Goal: Task Accomplishment & Management: Manage account settings

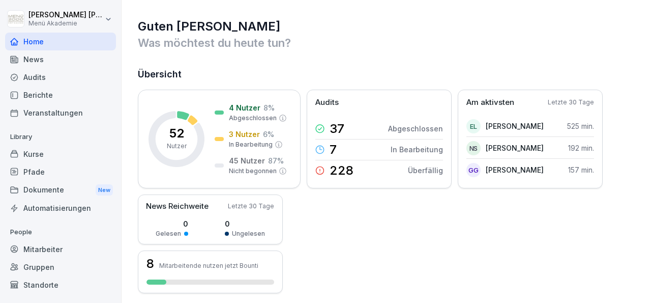
click at [54, 250] on div "Mitarbeiter" at bounding box center [60, 249] width 111 height 18
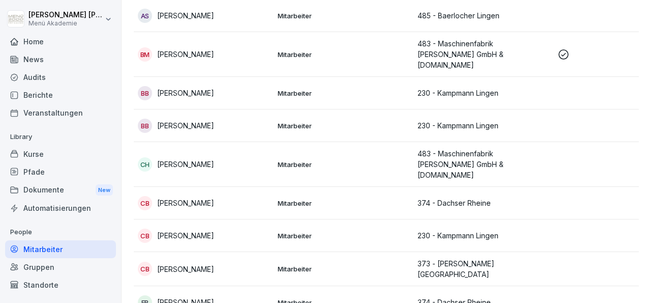
scroll to position [305, 0]
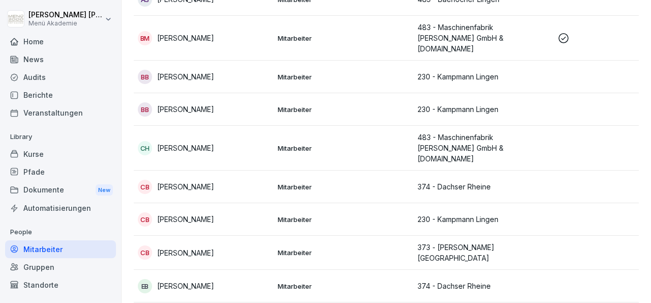
click at [191, 247] on p "[PERSON_NAME]" at bounding box center [185, 252] width 57 height 11
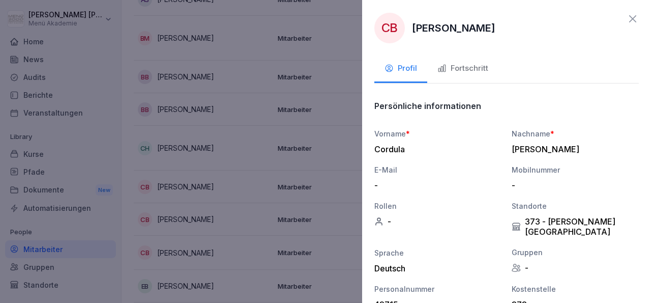
scroll to position [0, 0]
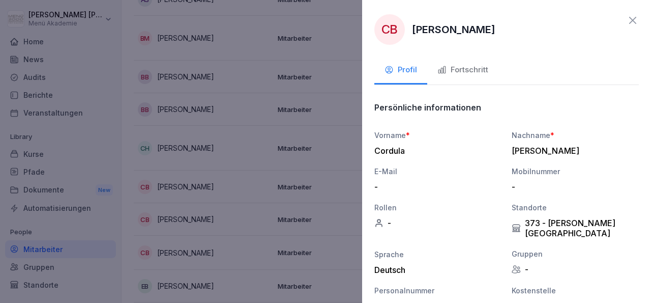
click at [628, 22] on icon at bounding box center [633, 20] width 12 height 12
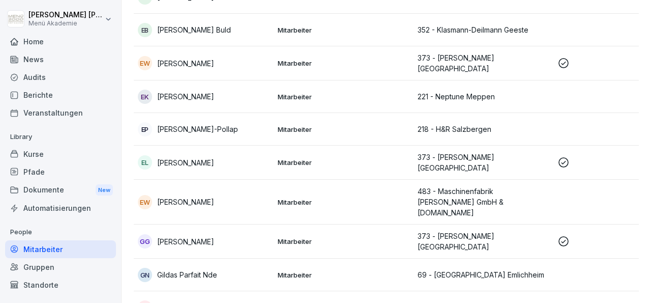
scroll to position [586, 0]
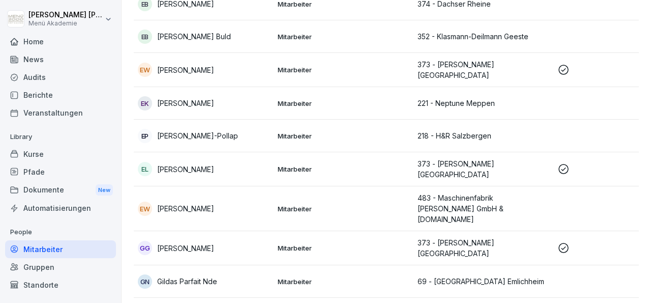
click at [163, 164] on p "[PERSON_NAME]" at bounding box center [185, 169] width 57 height 11
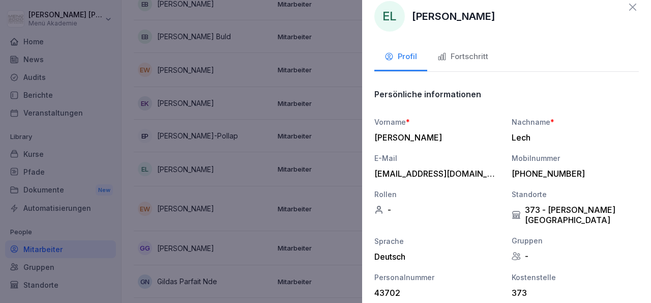
scroll to position [0, 0]
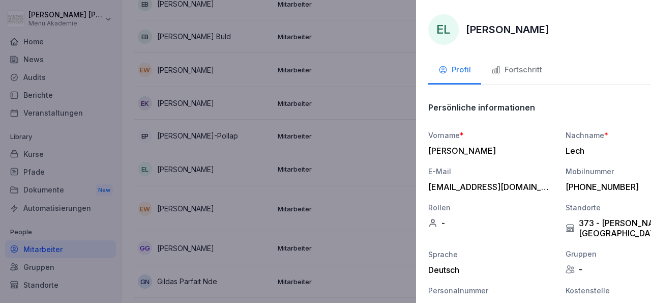
click at [348, 163] on div at bounding box center [325, 151] width 651 height 303
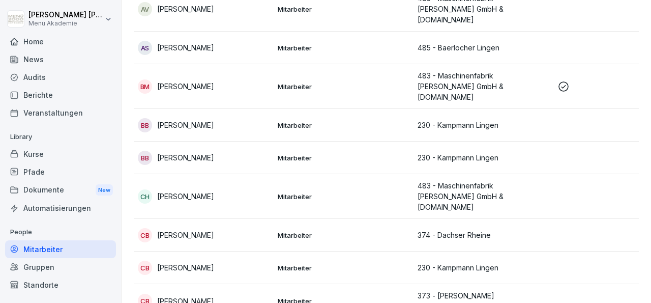
scroll to position [272, 0]
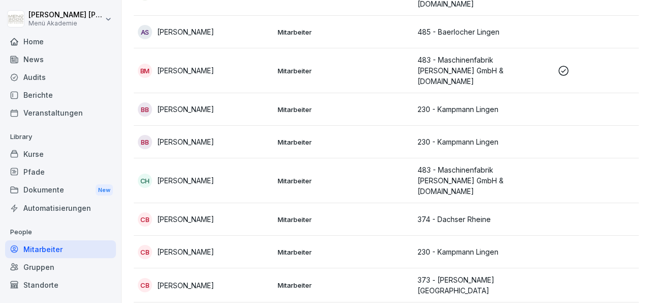
click at [301, 268] on td "Mitarbeiter" at bounding box center [344, 285] width 140 height 34
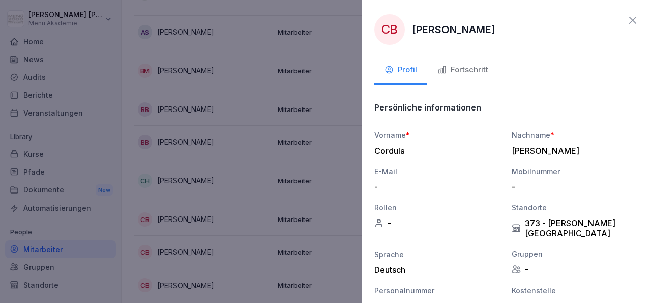
click at [327, 215] on div at bounding box center [325, 151] width 651 height 303
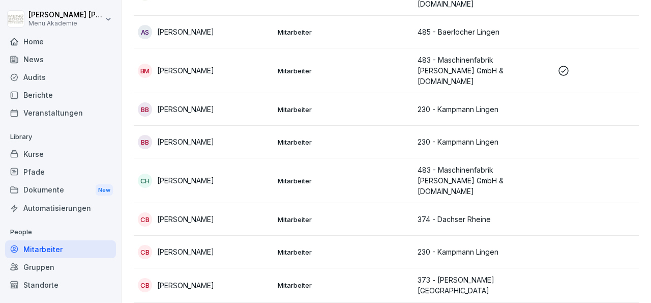
click at [206, 214] on p "[PERSON_NAME]" at bounding box center [185, 219] width 57 height 11
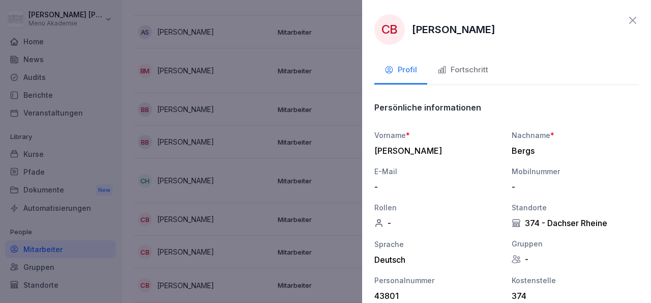
click at [254, 118] on div at bounding box center [325, 151] width 651 height 303
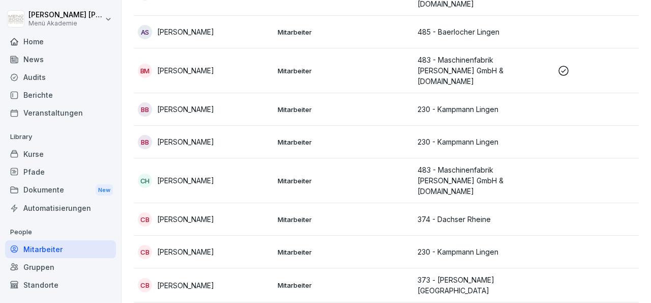
click at [201, 65] on p "[PERSON_NAME]" at bounding box center [185, 70] width 57 height 11
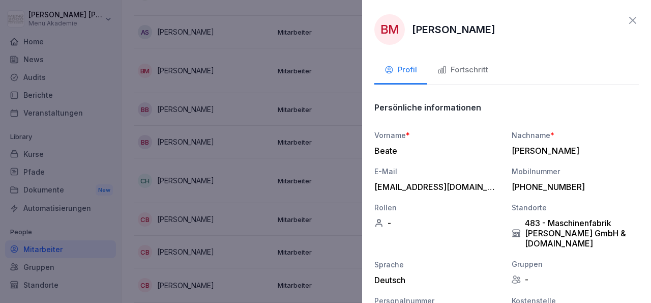
click at [468, 68] on div "Fortschritt" at bounding box center [462, 70] width 51 height 12
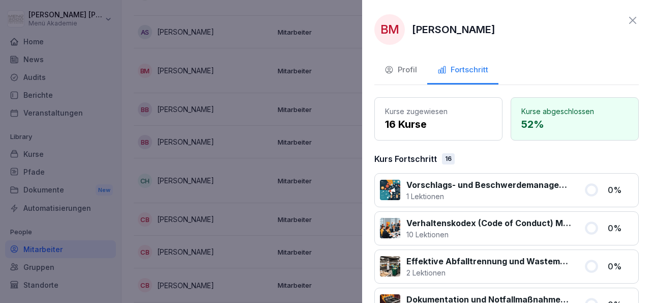
click at [572, 131] on p "52 %" at bounding box center [574, 123] width 107 height 15
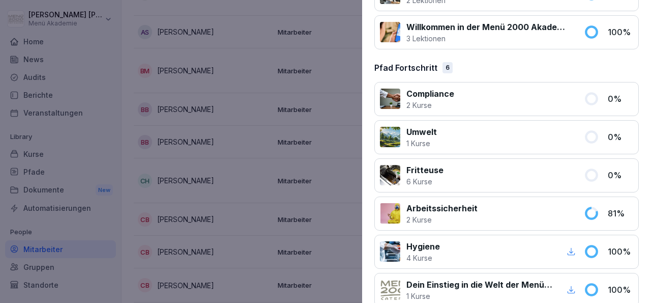
scroll to position [740, 0]
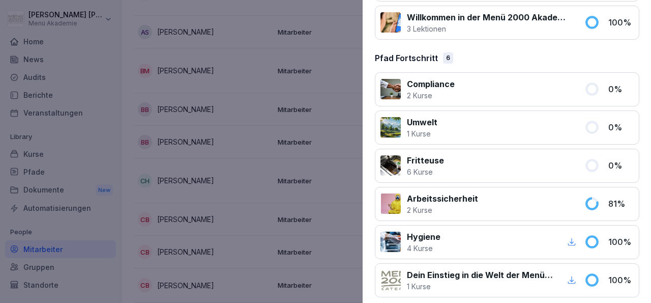
click at [362, 240] on div at bounding box center [325, 151] width 651 height 303
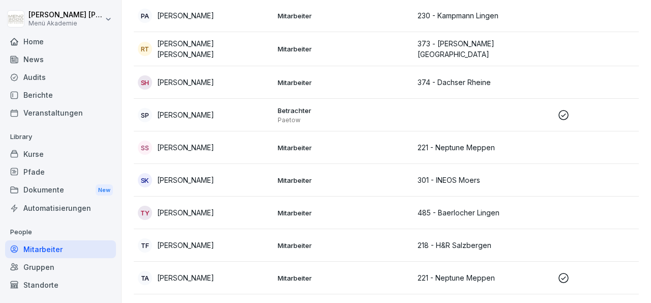
scroll to position [1538, 0]
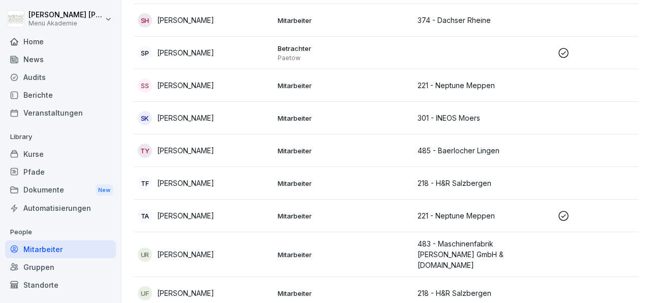
click at [452, 210] on p "221 - Neptune Meppen" at bounding box center [484, 215] width 132 height 11
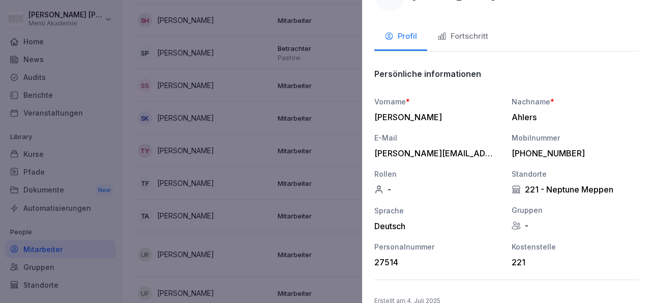
scroll to position [49, 0]
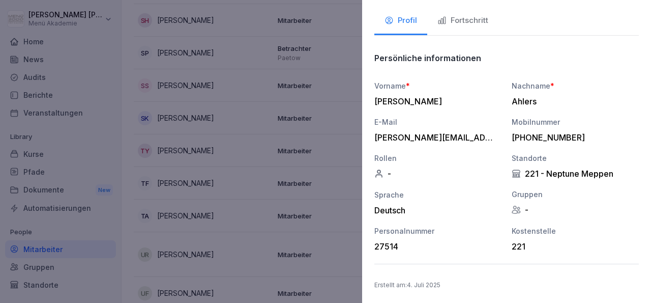
click at [345, 248] on div at bounding box center [325, 151] width 651 height 303
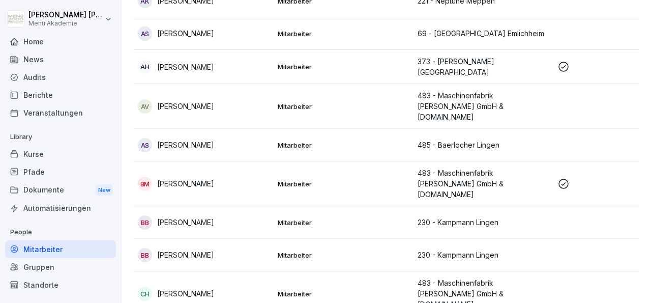
scroll to position [157, 0]
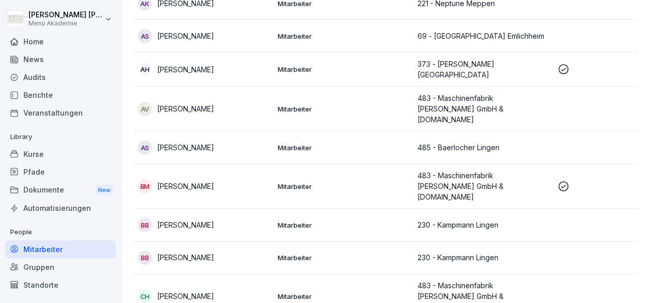
click at [458, 170] on p "483 - Maschinenfabrik [PERSON_NAME] GmbH & [DOMAIN_NAME]" at bounding box center [484, 186] width 132 height 32
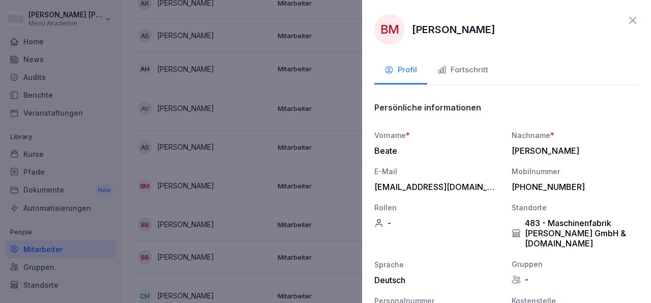
click at [627, 22] on icon at bounding box center [633, 20] width 12 height 12
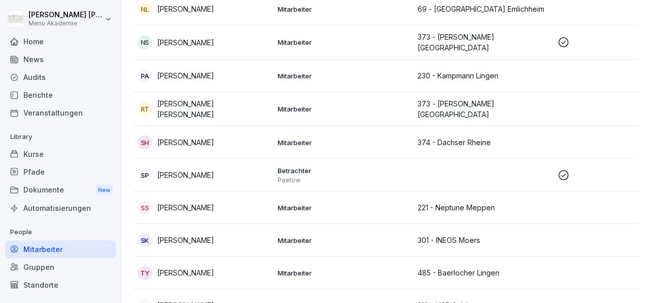
scroll to position [1445, 0]
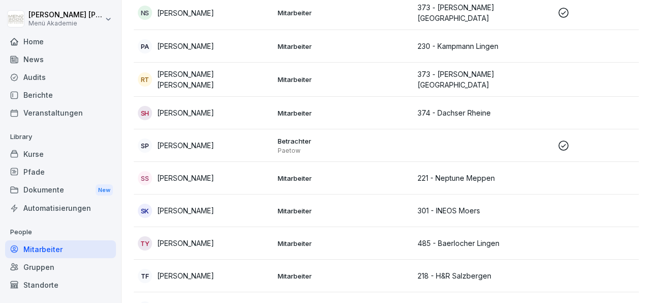
click at [474, 302] on p "221 - Neptune Meppen" at bounding box center [484, 308] width 132 height 11
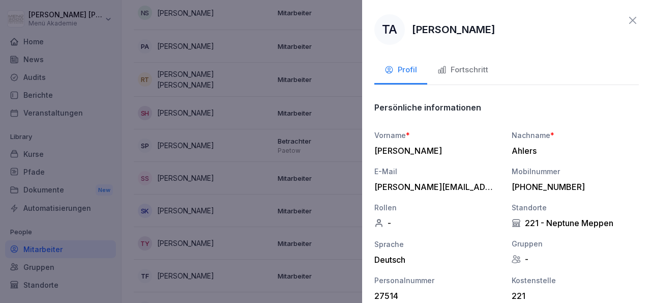
scroll to position [1445, 0]
click at [465, 68] on div "Fortschritt" at bounding box center [462, 70] width 51 height 12
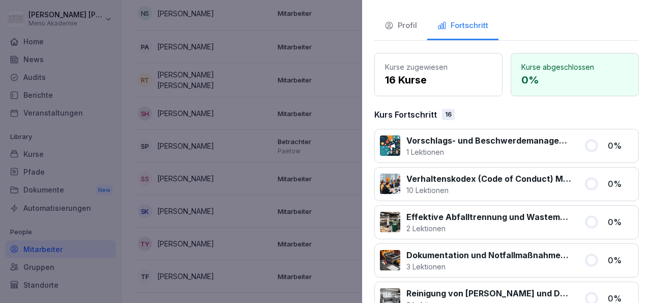
scroll to position [0, 0]
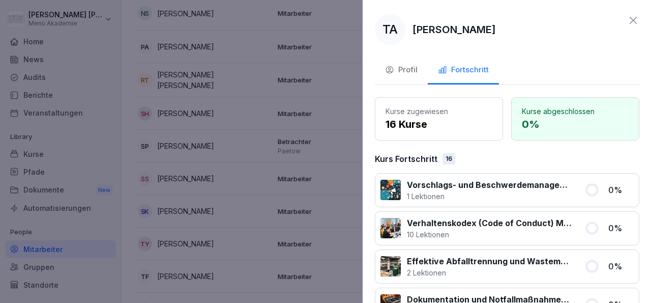
click at [357, 119] on div at bounding box center [325, 151] width 651 height 303
